Goal: Navigation & Orientation: Understand site structure

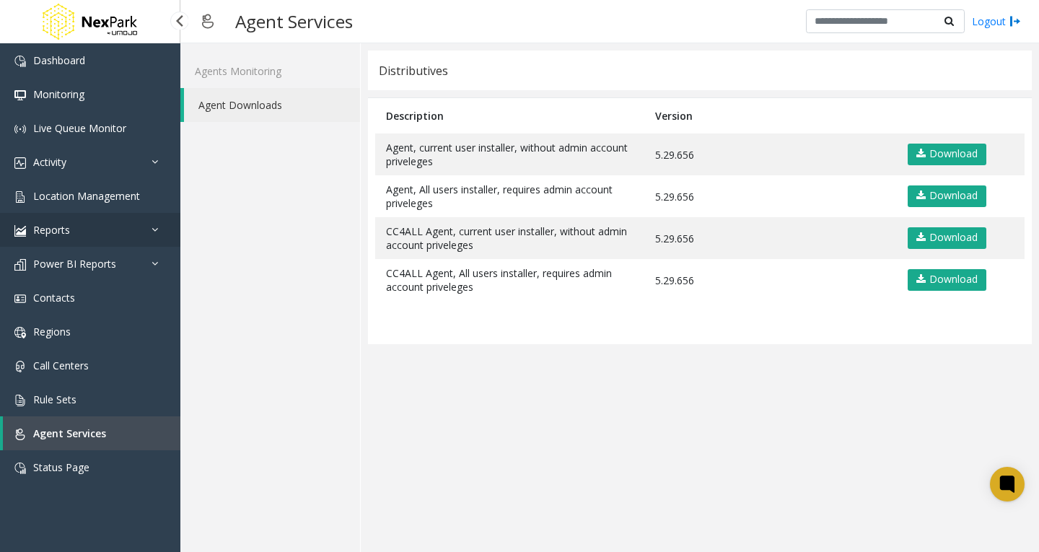
click at [143, 229] on link "Reports" at bounding box center [90, 230] width 180 height 34
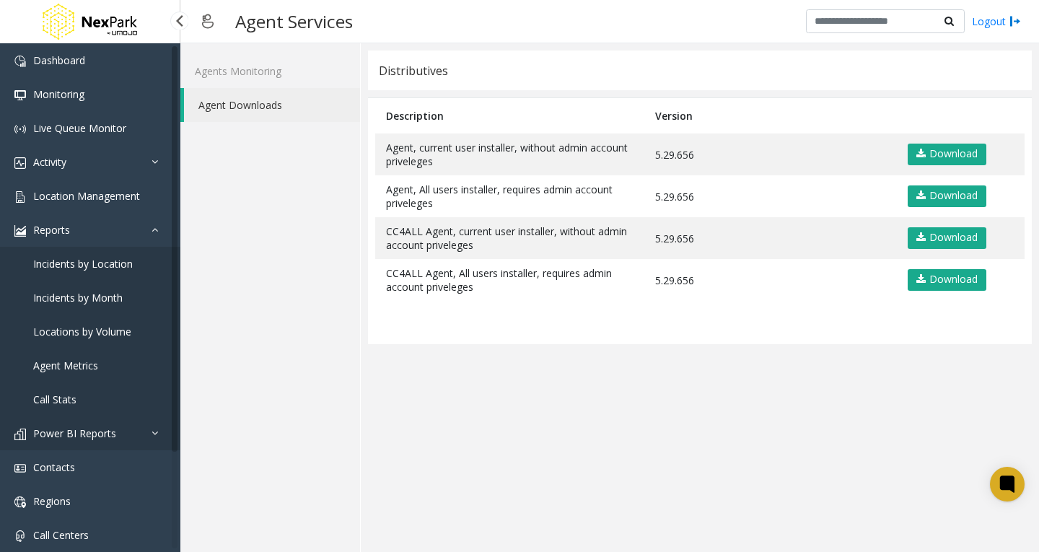
click at [147, 426] on link "Power BI Reports" at bounding box center [90, 433] width 180 height 34
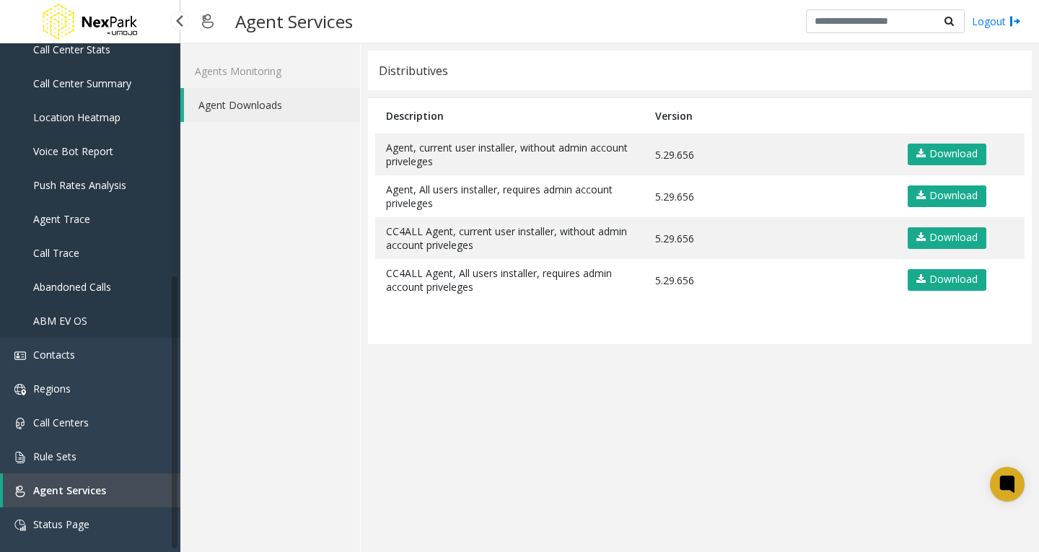
scroll to position [418, 0]
click at [134, 354] on link "Contacts" at bounding box center [90, 354] width 180 height 34
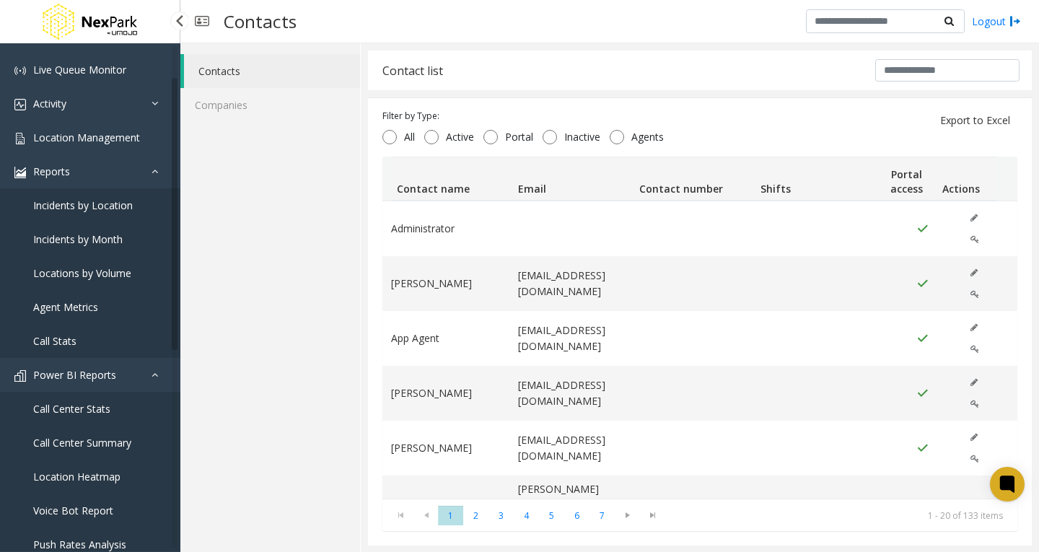
scroll to position [58, 0]
click at [149, 107] on link "Activity" at bounding box center [90, 104] width 180 height 34
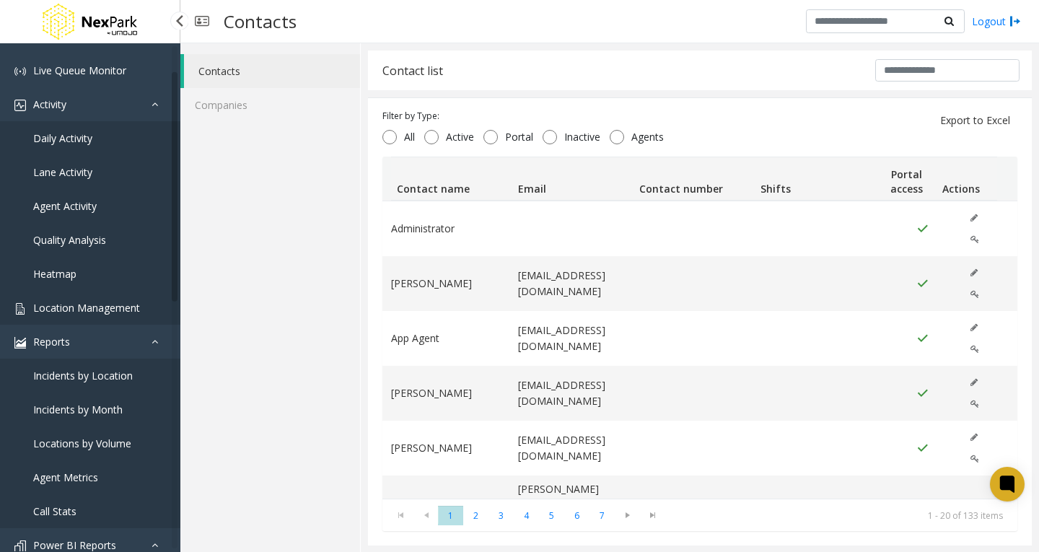
click at [116, 308] on span "Location Management" at bounding box center [86, 308] width 107 height 14
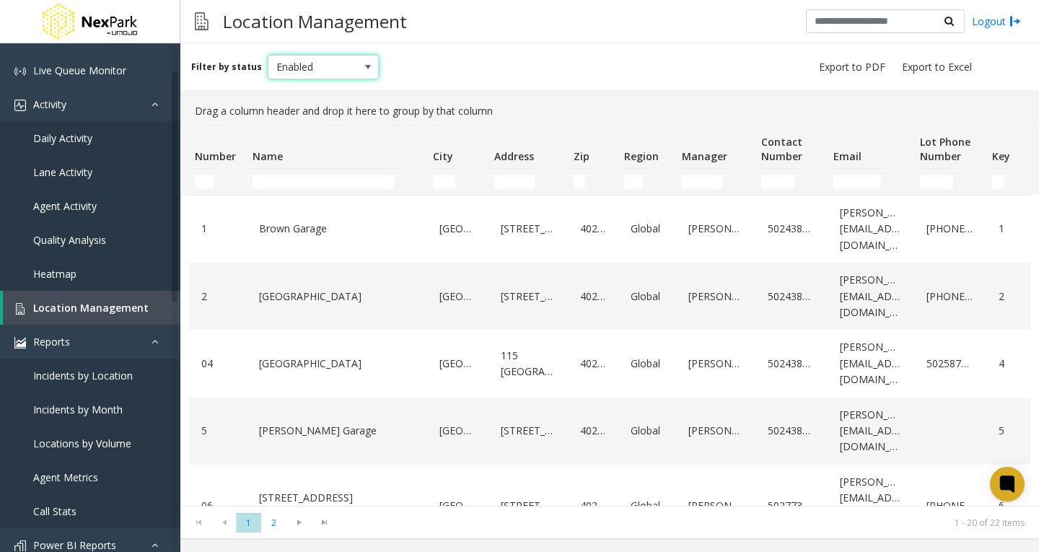
click at [358, 69] on span at bounding box center [368, 67] width 20 height 23
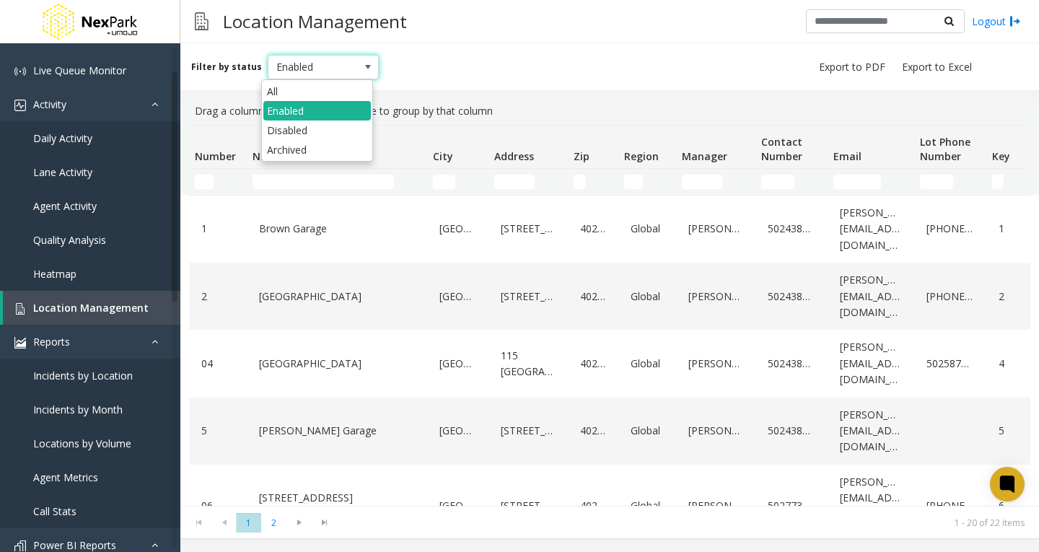
click at [358, 69] on span at bounding box center [368, 67] width 20 height 23
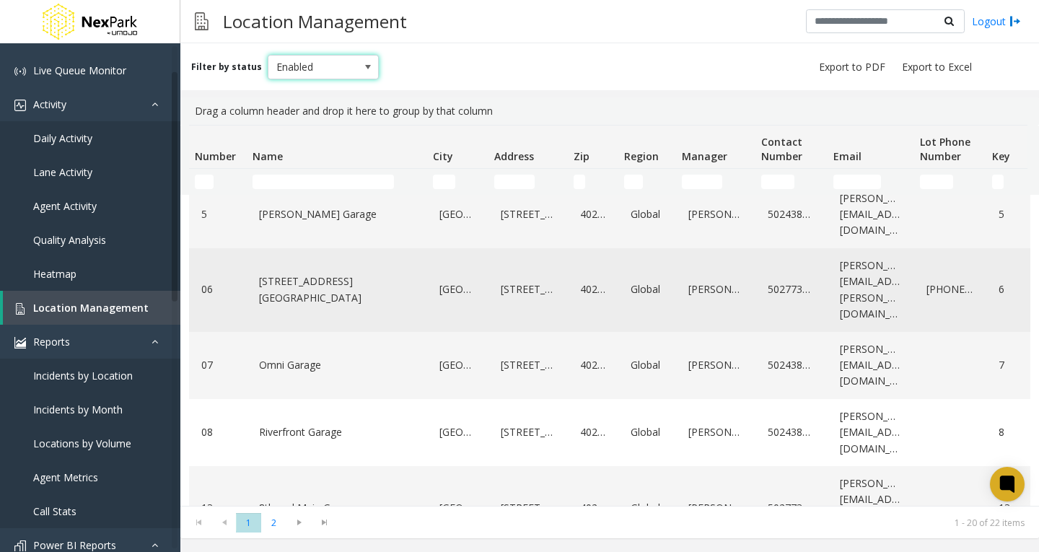
scroll to position [289, 0]
